Goal: Information Seeking & Learning: Check status

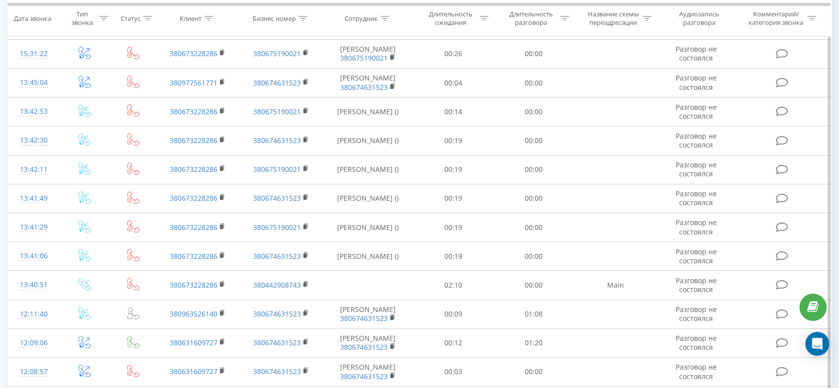
scroll to position [518, 0]
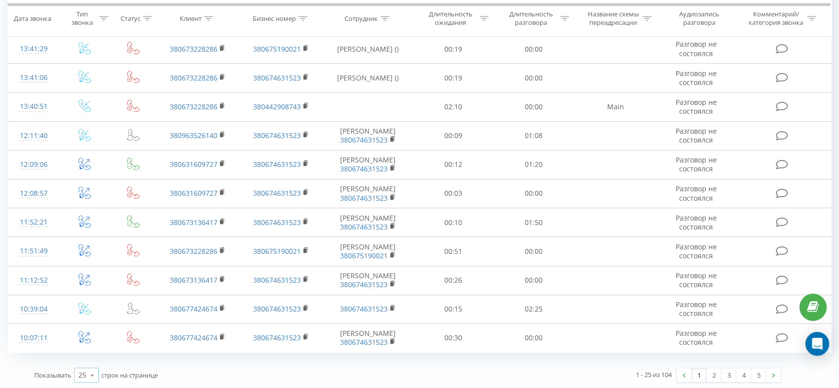
click at [95, 374] on icon at bounding box center [92, 374] width 15 height 19
click at [91, 362] on div "100" at bounding box center [86, 360] width 24 height 14
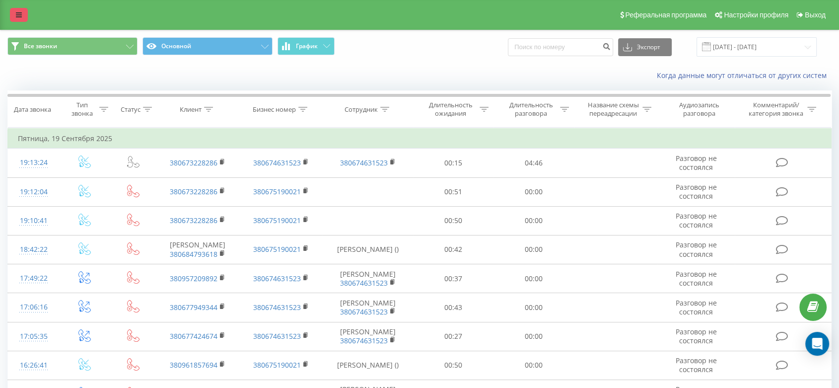
click at [20, 17] on icon at bounding box center [19, 14] width 6 height 7
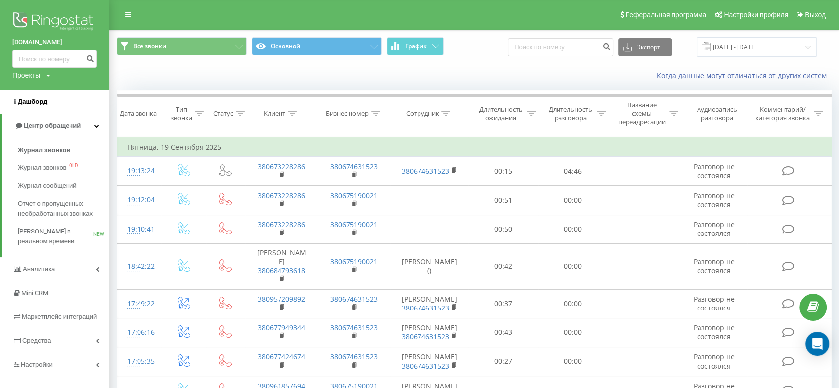
click at [34, 99] on span "Дашборд" at bounding box center [32, 101] width 29 height 7
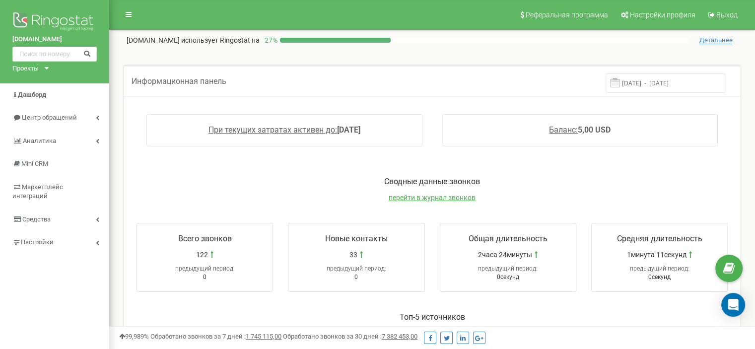
click at [36, 65] on div "Проекты" at bounding box center [25, 68] width 26 height 9
click at [26, 77] on link "[DOMAIN_NAME]" at bounding box center [40, 79] width 45 height 5
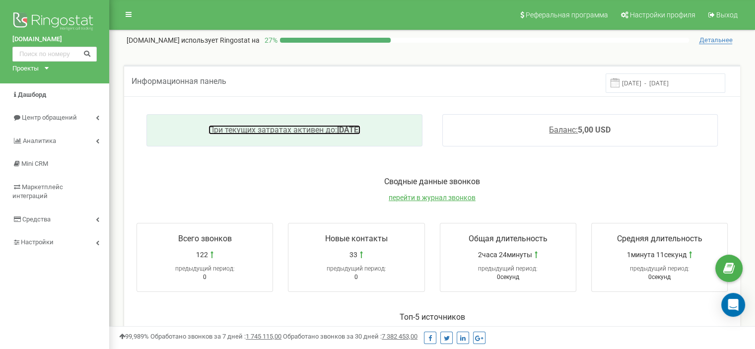
click at [225, 132] on span "При текущих затратах активен до:" at bounding box center [272, 129] width 129 height 9
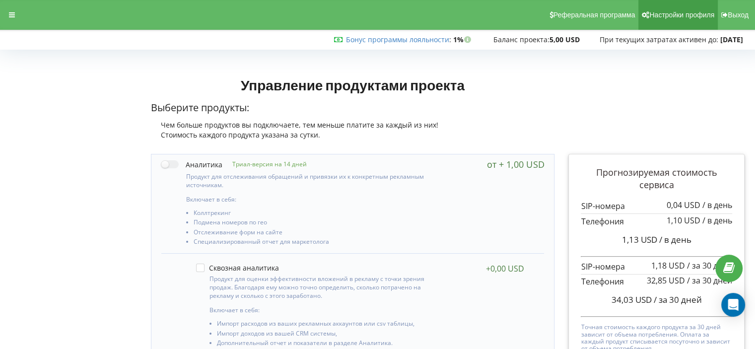
click at [677, 11] on span "Настройки профиля" at bounding box center [681, 15] width 65 height 8
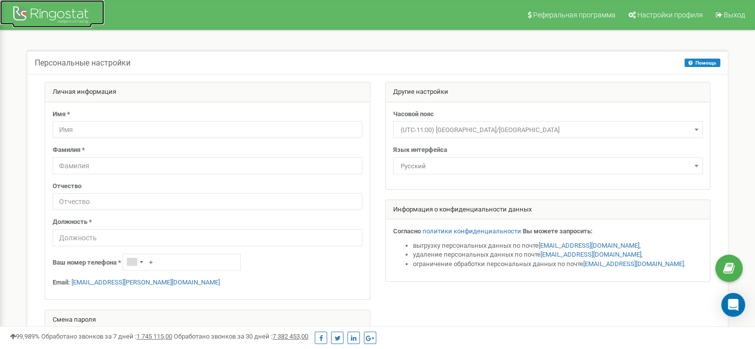
click at [61, 16] on div at bounding box center [51, 16] width 79 height 24
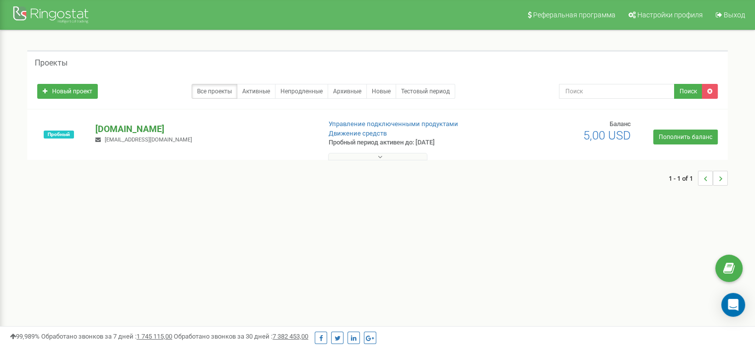
click at [107, 127] on p "[DOMAIN_NAME]" at bounding box center [203, 129] width 217 height 13
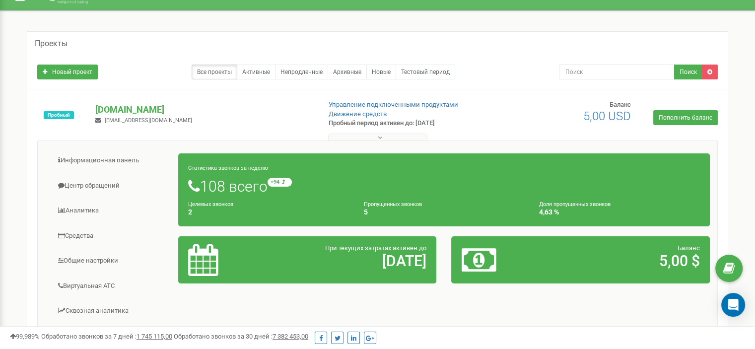
scroll to position [33, 0]
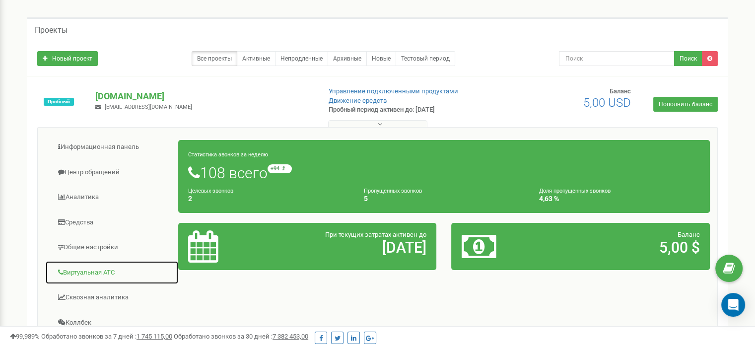
click at [79, 267] on link "Виртуальная АТС" at bounding box center [112, 273] width 134 height 24
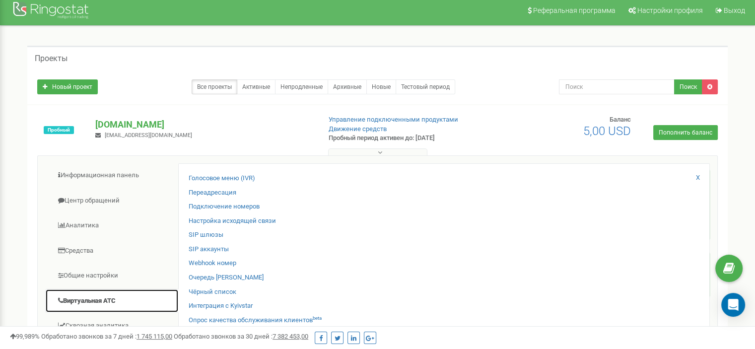
scroll to position [0, 0]
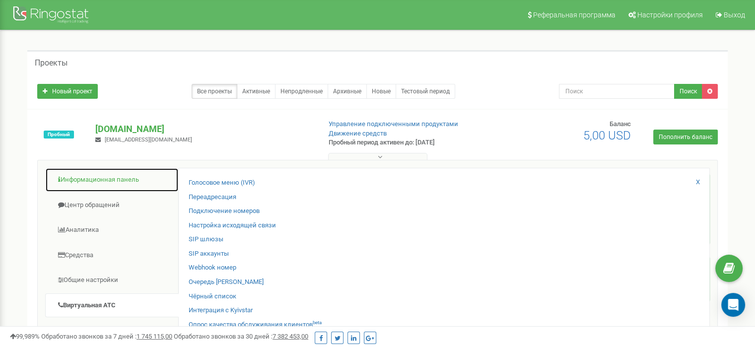
click at [85, 181] on link "Информационная панель" at bounding box center [112, 180] width 134 height 24
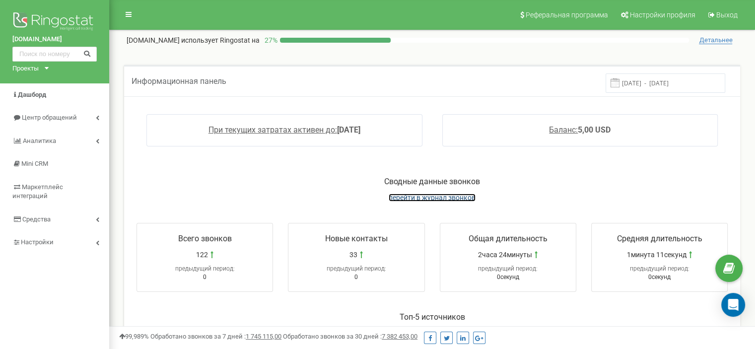
click at [422, 195] on span "перейти в журнал звонков" at bounding box center [432, 198] width 87 height 8
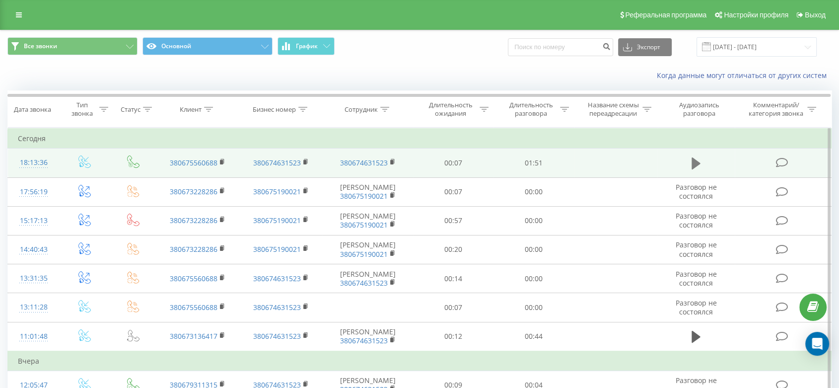
click at [694, 159] on icon at bounding box center [695, 163] width 9 height 12
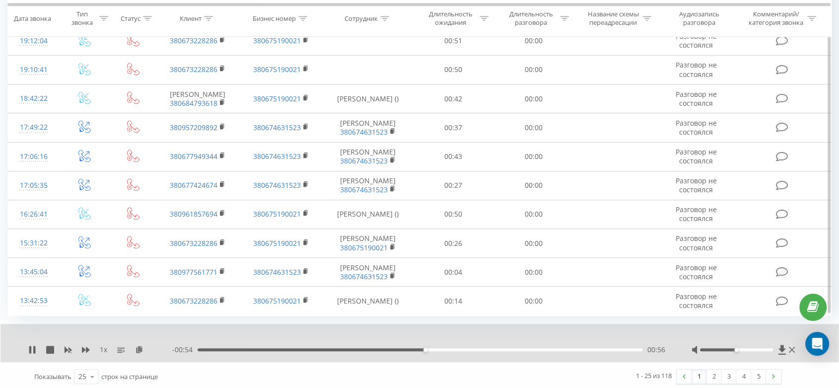
scroll to position [615, 0]
click at [465, 229] on td "00:26" at bounding box center [453, 242] width 80 height 29
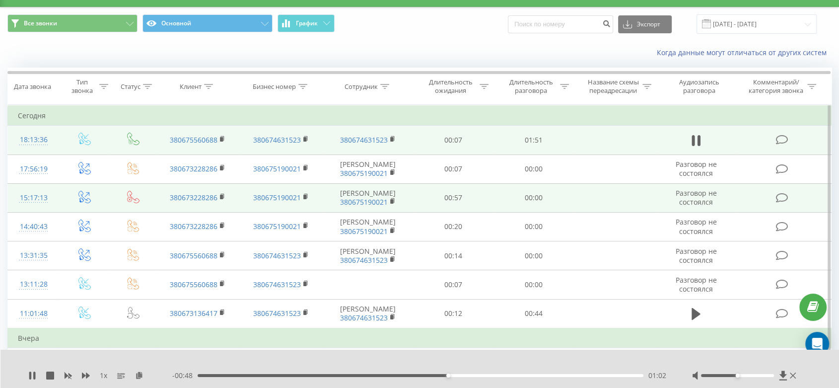
scroll to position [0, 0]
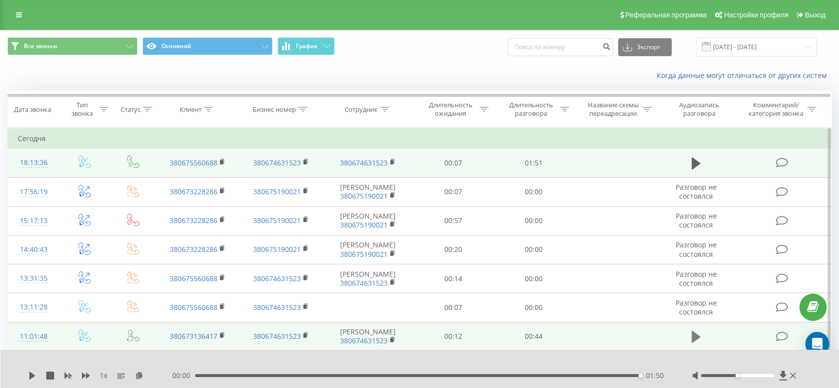
click at [695, 337] on icon at bounding box center [695, 337] width 9 height 12
drag, startPoint x: 739, startPoint y: 375, endPoint x: 758, endPoint y: 377, distance: 19.5
click at [758, 377] on div at bounding box center [737, 375] width 73 height 3
click at [697, 166] on icon at bounding box center [695, 163] width 9 height 14
drag, startPoint x: 202, startPoint y: 376, endPoint x: 560, endPoint y: 361, distance: 358.2
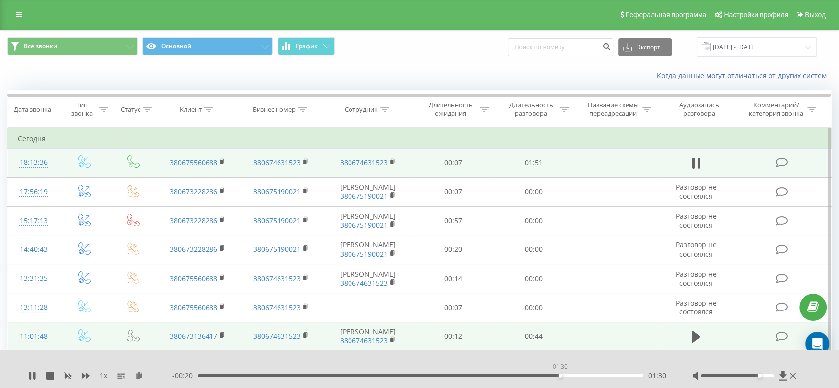
click at [560, 374] on div "01:30" at bounding box center [421, 375] width 446 height 3
drag, startPoint x: 572, startPoint y: 375, endPoint x: 523, endPoint y: 369, distance: 48.9
click at [523, 374] on div "01:22" at bounding box center [421, 375] width 446 height 3
drag, startPoint x: 537, startPoint y: 376, endPoint x: 476, endPoint y: 377, distance: 60.6
click at [476, 377] on div "- 00:41 01:09 01:09" at bounding box center [419, 375] width 495 height 10
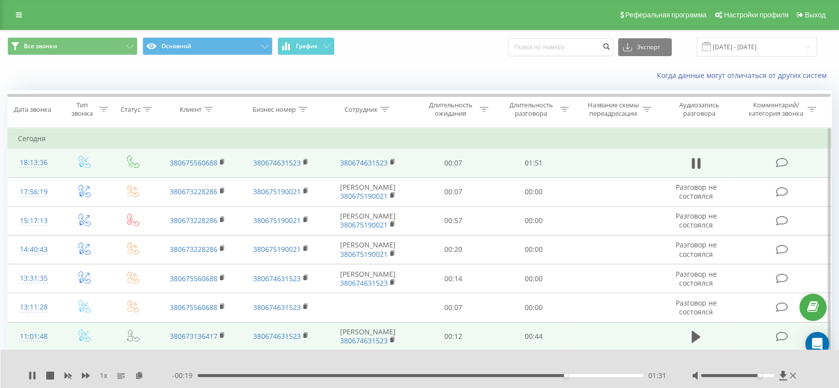
click at [505, 373] on div "- 00:19 01:31 01:31" at bounding box center [419, 375] width 495 height 10
click at [504, 374] on div "01:32" at bounding box center [421, 375] width 446 height 3
click at [439, 374] on div "01:29" at bounding box center [421, 375] width 446 height 3
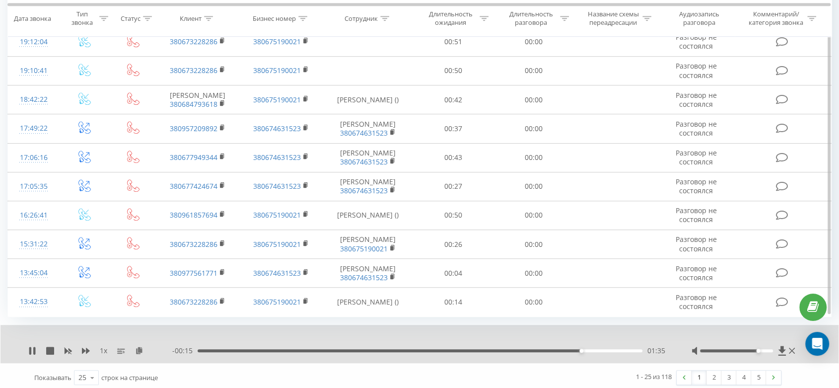
scroll to position [615, 0]
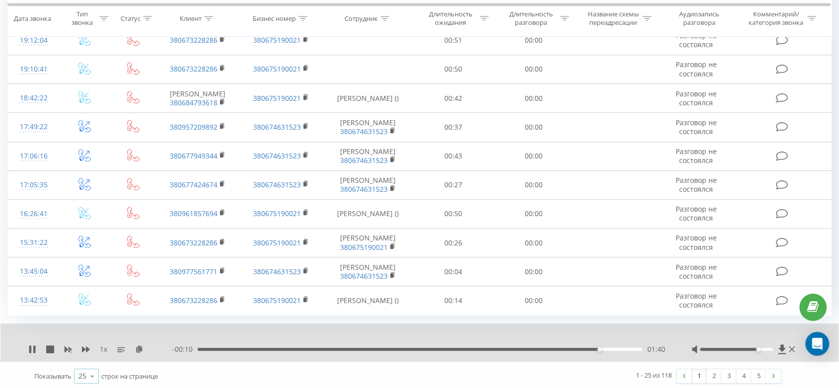
click at [94, 369] on icon at bounding box center [92, 375] width 15 height 19
click at [83, 360] on span "100" at bounding box center [84, 361] width 12 height 9
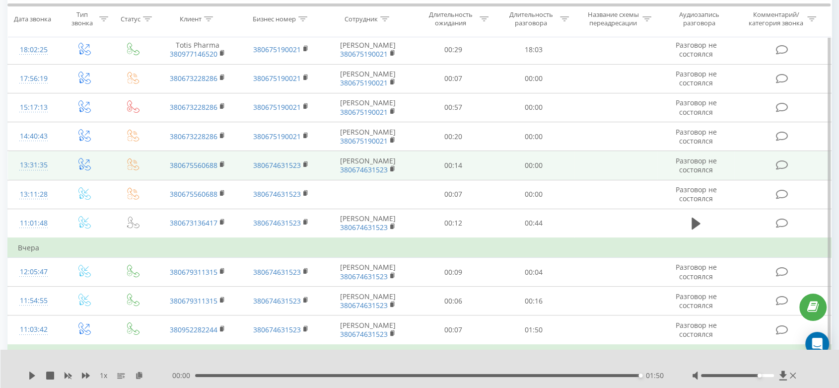
scroll to position [147, 0]
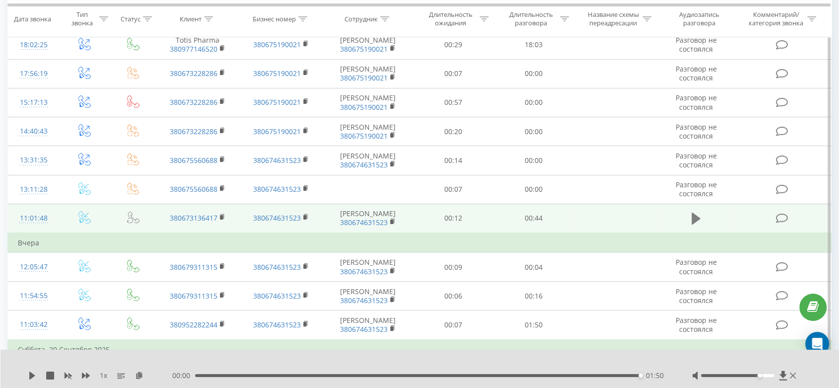
click at [694, 217] on icon at bounding box center [695, 218] width 9 height 12
click at [509, 374] on div "00:02" at bounding box center [421, 375] width 446 height 3
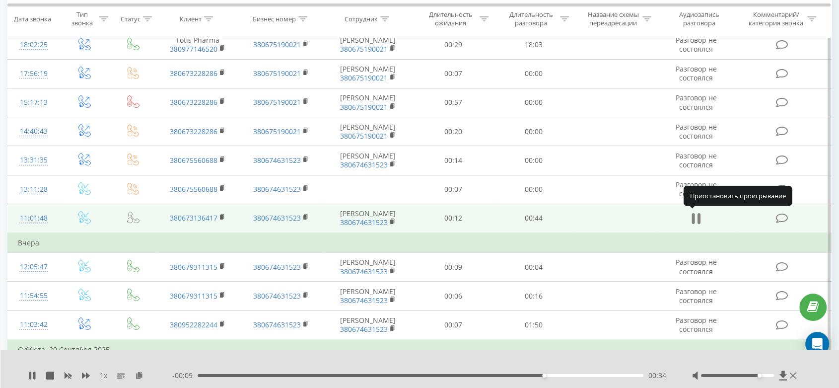
click at [694, 218] on icon at bounding box center [692, 218] width 3 height 11
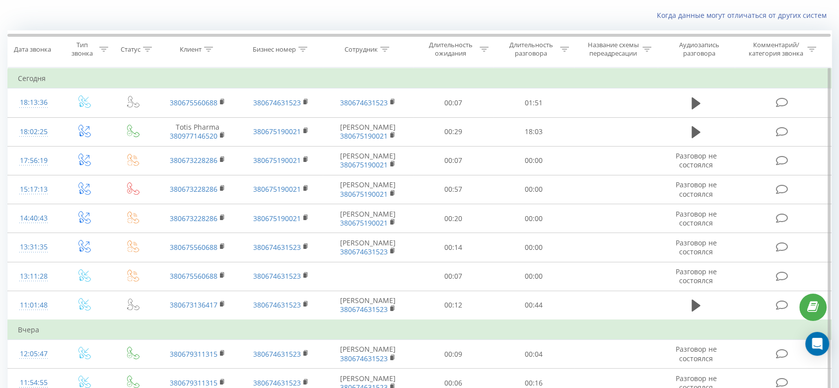
scroll to position [27, 0]
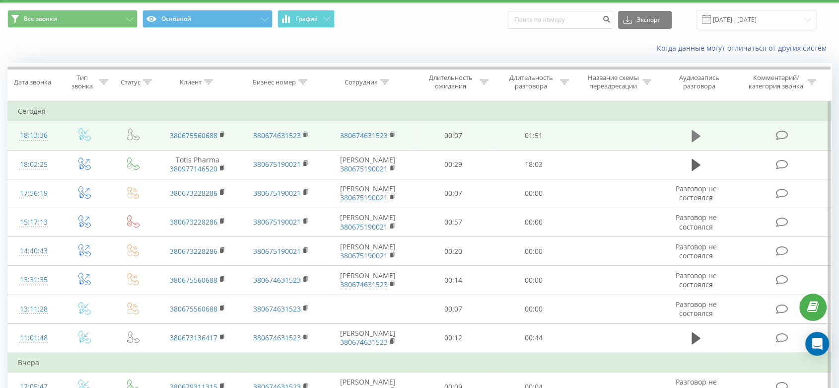
click at [695, 135] on icon at bounding box center [695, 136] width 9 height 12
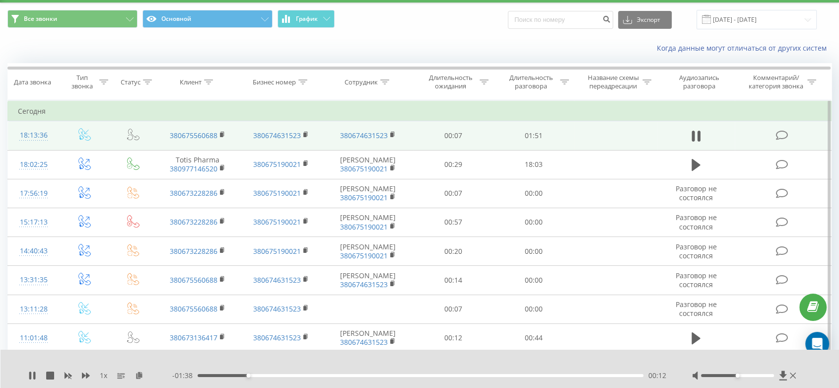
drag, startPoint x: 735, startPoint y: 373, endPoint x: 768, endPoint y: 372, distance: 33.3
click at [768, 372] on div at bounding box center [745, 375] width 106 height 10
drag, startPoint x: 738, startPoint y: 376, endPoint x: 764, endPoint y: 373, distance: 26.0
click at [764, 373] on div at bounding box center [745, 375] width 106 height 10
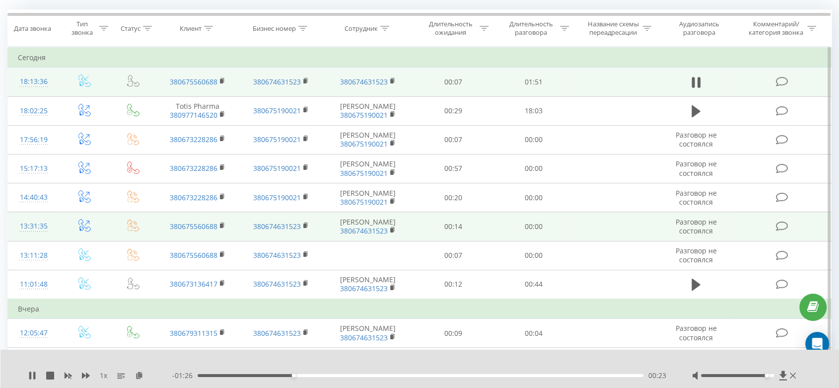
scroll to position [73, 0]
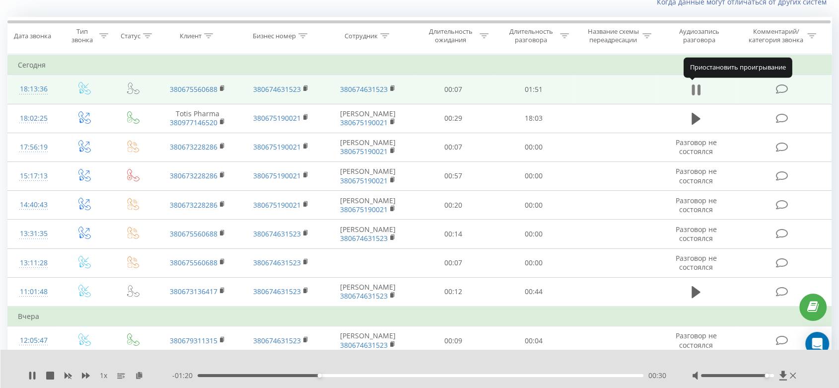
click at [698, 88] on icon at bounding box center [698, 89] width 3 height 11
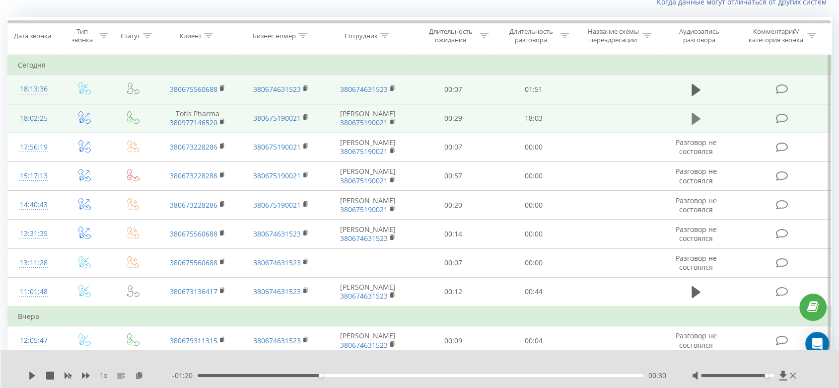
click at [693, 117] on icon at bounding box center [695, 119] width 9 height 12
drag, startPoint x: 763, startPoint y: 374, endPoint x: 774, endPoint y: 371, distance: 11.9
click at [774, 371] on div at bounding box center [745, 375] width 106 height 10
click at [103, 374] on span "1 x" at bounding box center [103, 375] width 7 height 10
click at [82, 374] on icon at bounding box center [86, 375] width 8 height 6
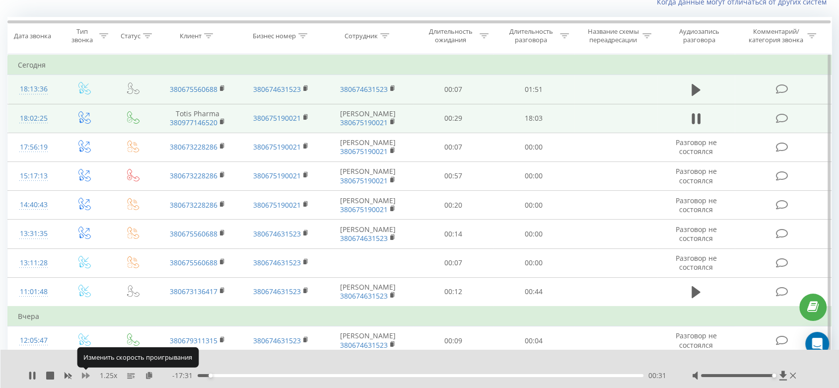
click at [82, 374] on icon at bounding box center [86, 375] width 8 height 6
click at [68, 375] on rect at bounding box center [69, 375] width 4 height 4
drag, startPoint x: 227, startPoint y: 375, endPoint x: 252, endPoint y: 374, distance: 24.4
click at [247, 374] on div "01:55" at bounding box center [245, 375] width 4 height 4
click at [304, 375] on div "02:14" at bounding box center [421, 375] width 446 height 3
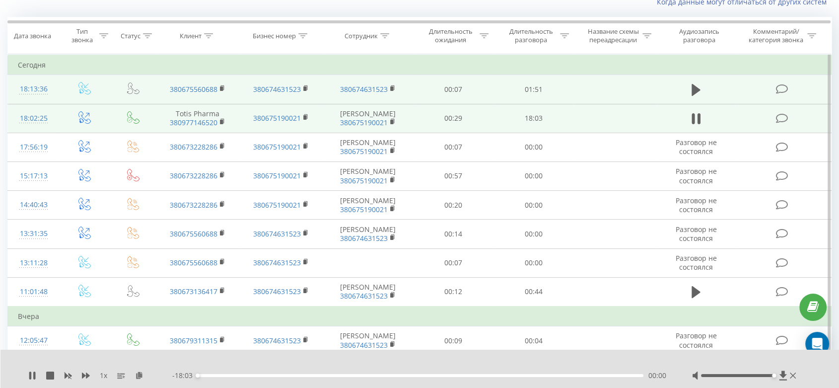
click at [580, 376] on div "00:00" at bounding box center [421, 375] width 446 height 3
click at [595, 374] on div "00:00" at bounding box center [421, 375] width 446 height 3
click at [595, 374] on div "16:07" at bounding box center [596, 375] width 4 height 4
click at [52, 376] on icon at bounding box center [50, 375] width 8 height 8
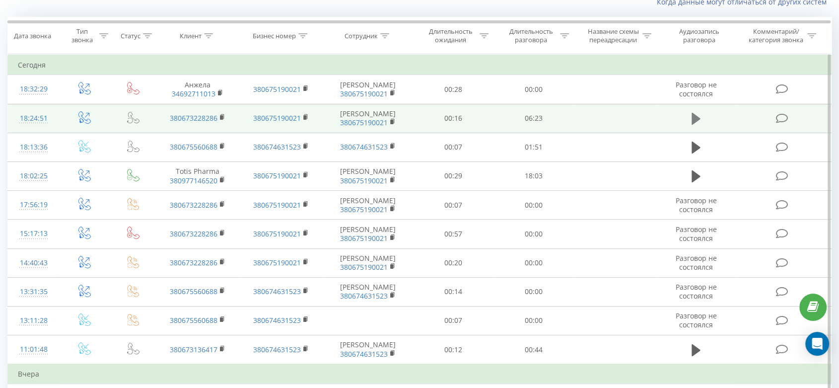
click at [698, 121] on icon at bounding box center [695, 119] width 9 height 14
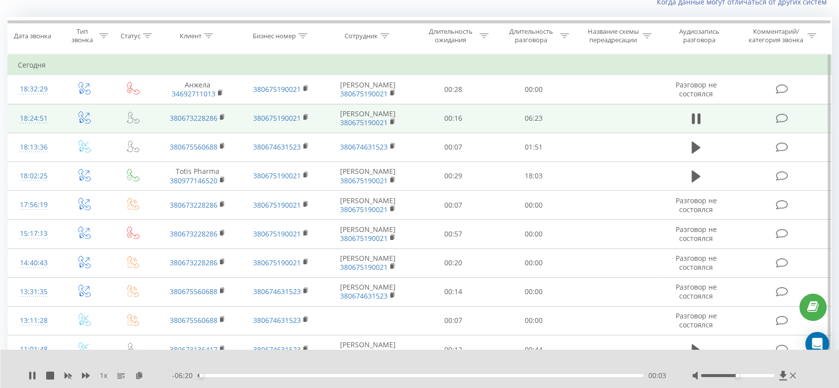
click at [229, 376] on div "00:03" at bounding box center [421, 375] width 446 height 3
click at [48, 378] on icon at bounding box center [50, 375] width 8 height 8
